Goal: Information Seeking & Learning: Find specific fact

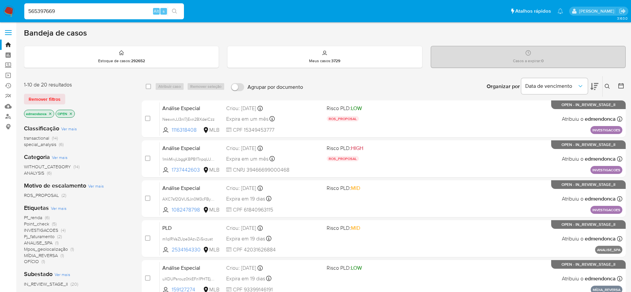
type input "565397669"
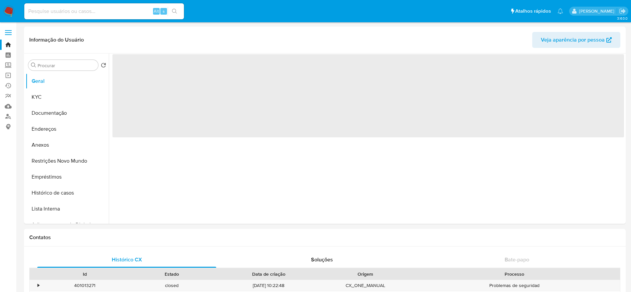
select select "10"
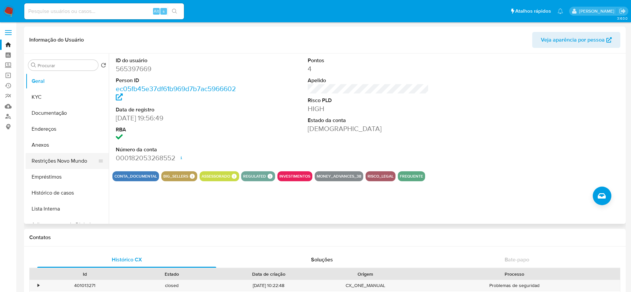
click at [60, 159] on button "Restrições Novo Mundo" at bounding box center [65, 161] width 78 height 16
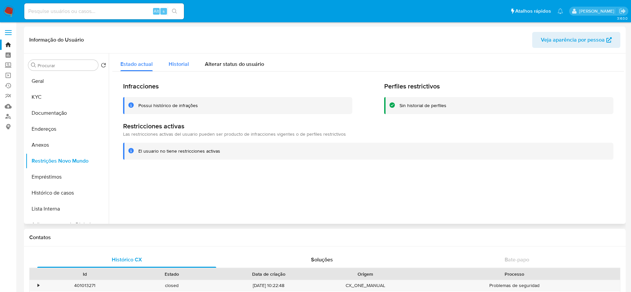
click at [179, 57] on div "Historial" at bounding box center [179, 63] width 20 height 18
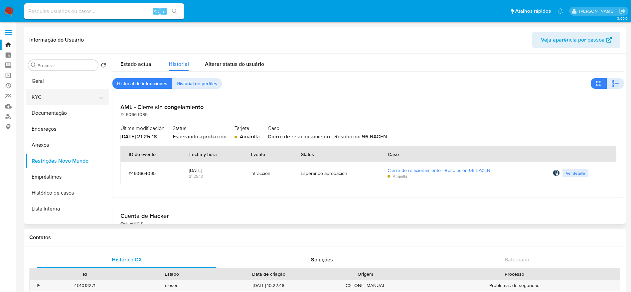
click at [62, 102] on button "KYC" at bounding box center [65, 97] width 78 height 16
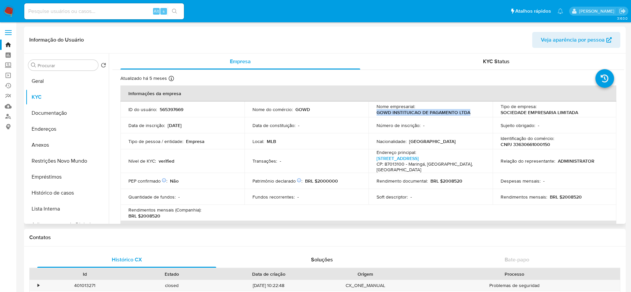
drag, startPoint x: 373, startPoint y: 114, endPoint x: 469, endPoint y: 113, distance: 96.1
click at [469, 113] on td "Nome empresarial : GOWD INSTITUICAO DE PAGAMENTO LTDA" at bounding box center [430, 109] width 124 height 16
copy p "GOWD INSTITUICAO DE PAGAMENTO LTDA"
drag, startPoint x: 127, startPoint y: 110, endPoint x: 189, endPoint y: 109, distance: 62.2
click at [189, 109] on td "ID do usuário : 565397669" at bounding box center [182, 109] width 124 height 16
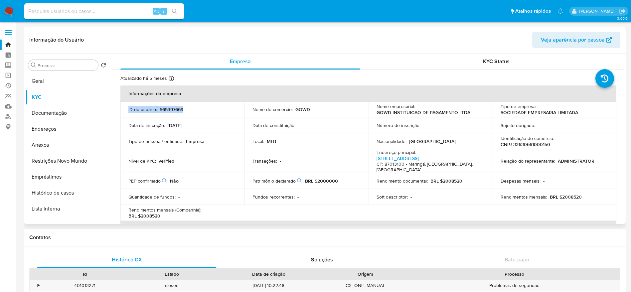
copy div "ID do usuário : 565397669"
